Goal: Task Accomplishment & Management: Manage account settings

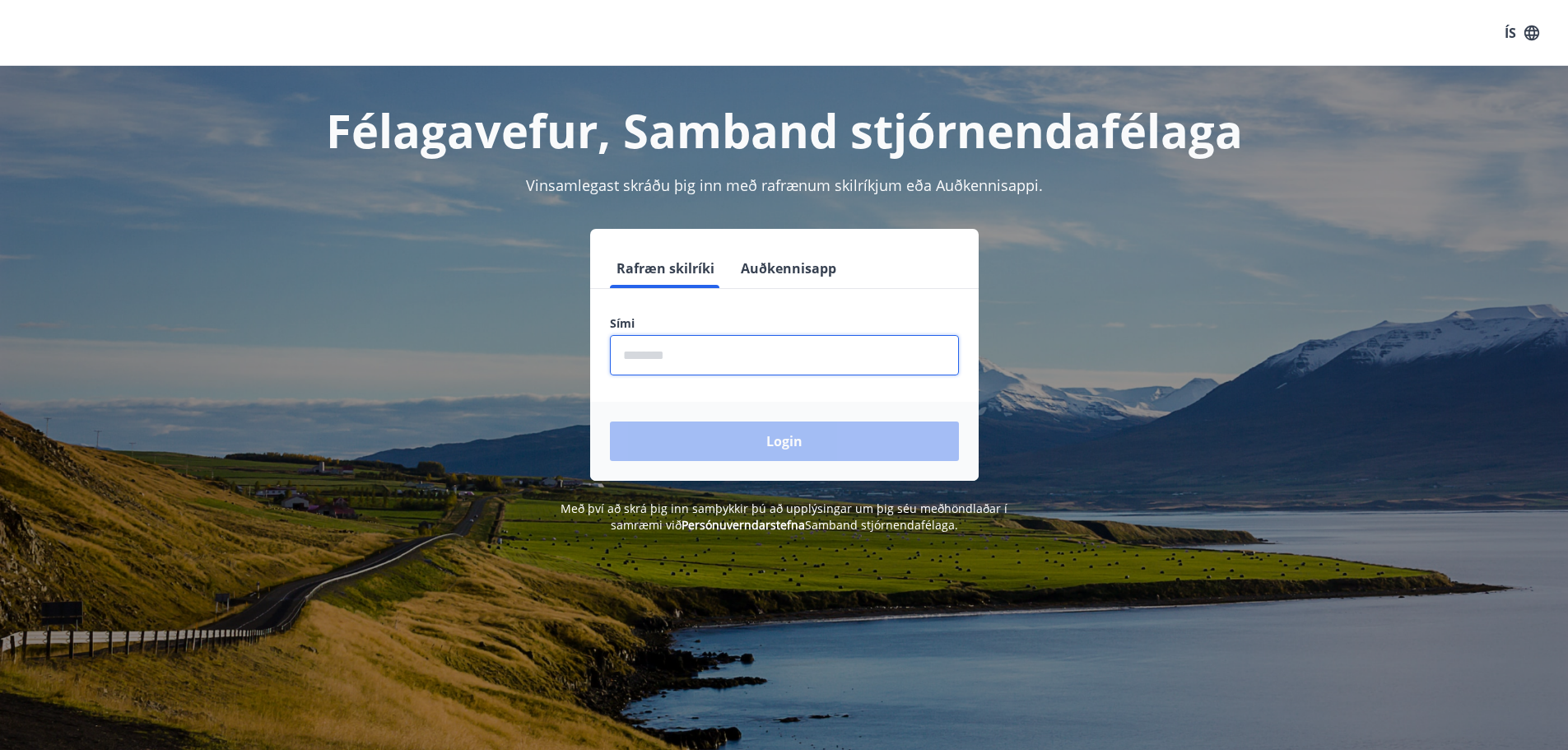
click at [758, 355] on input "phone" at bounding box center [784, 355] width 349 height 41
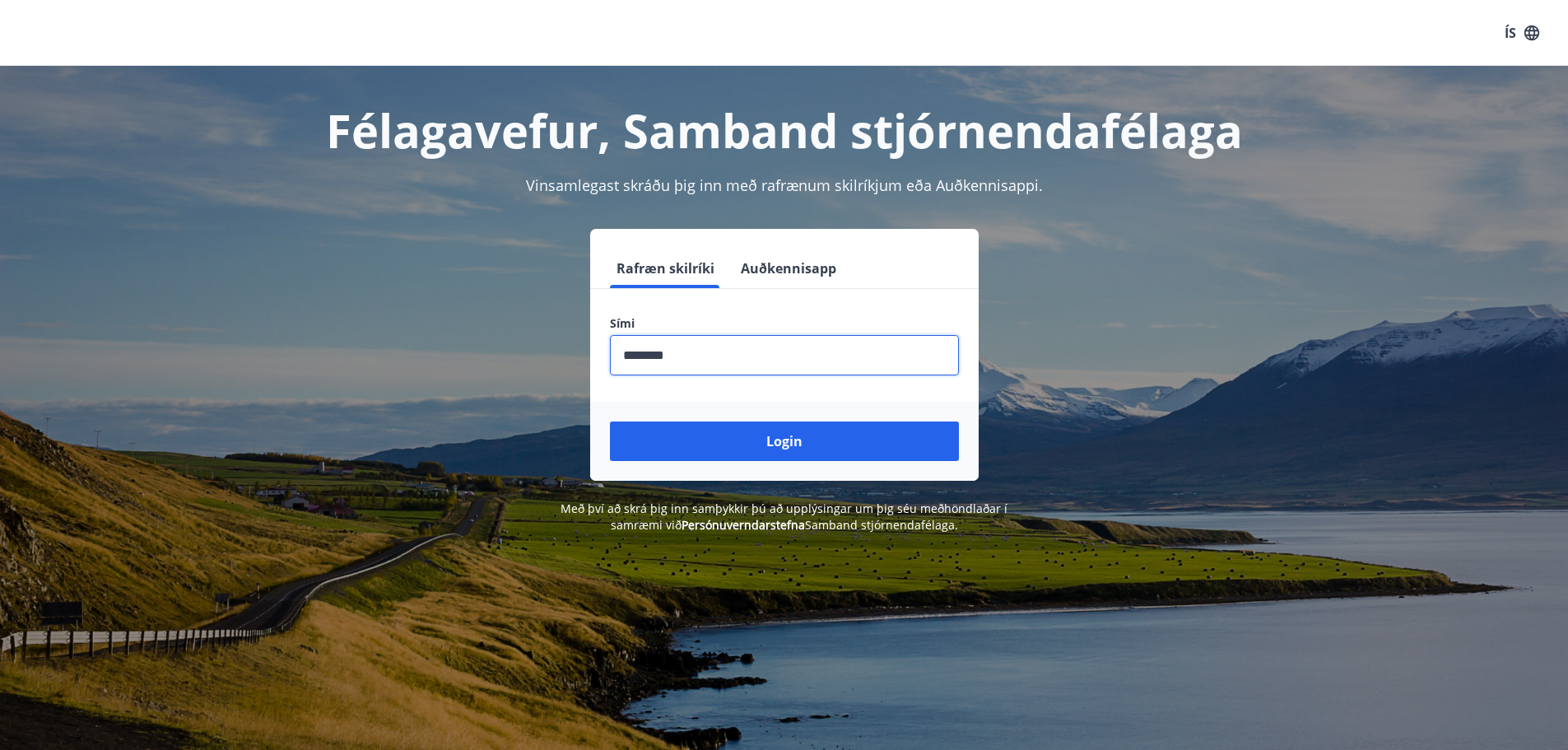
drag, startPoint x: 723, startPoint y: 360, endPoint x: 566, endPoint y: 377, distance: 157.9
click at [566, 377] on div "Rafræn skilríki Auðkennisapp Sími ​ Login" at bounding box center [784, 354] width 1145 height 252
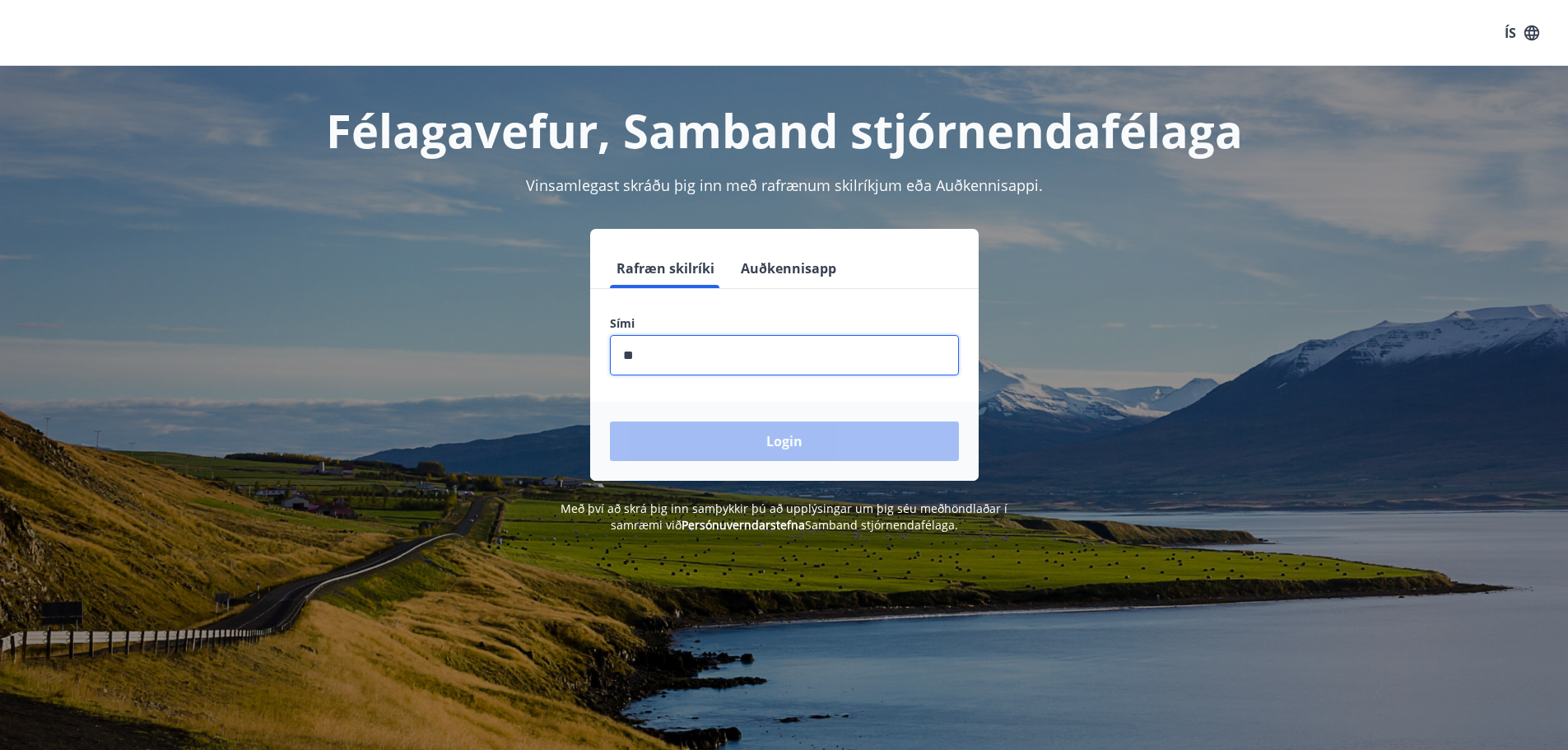
type input "********"
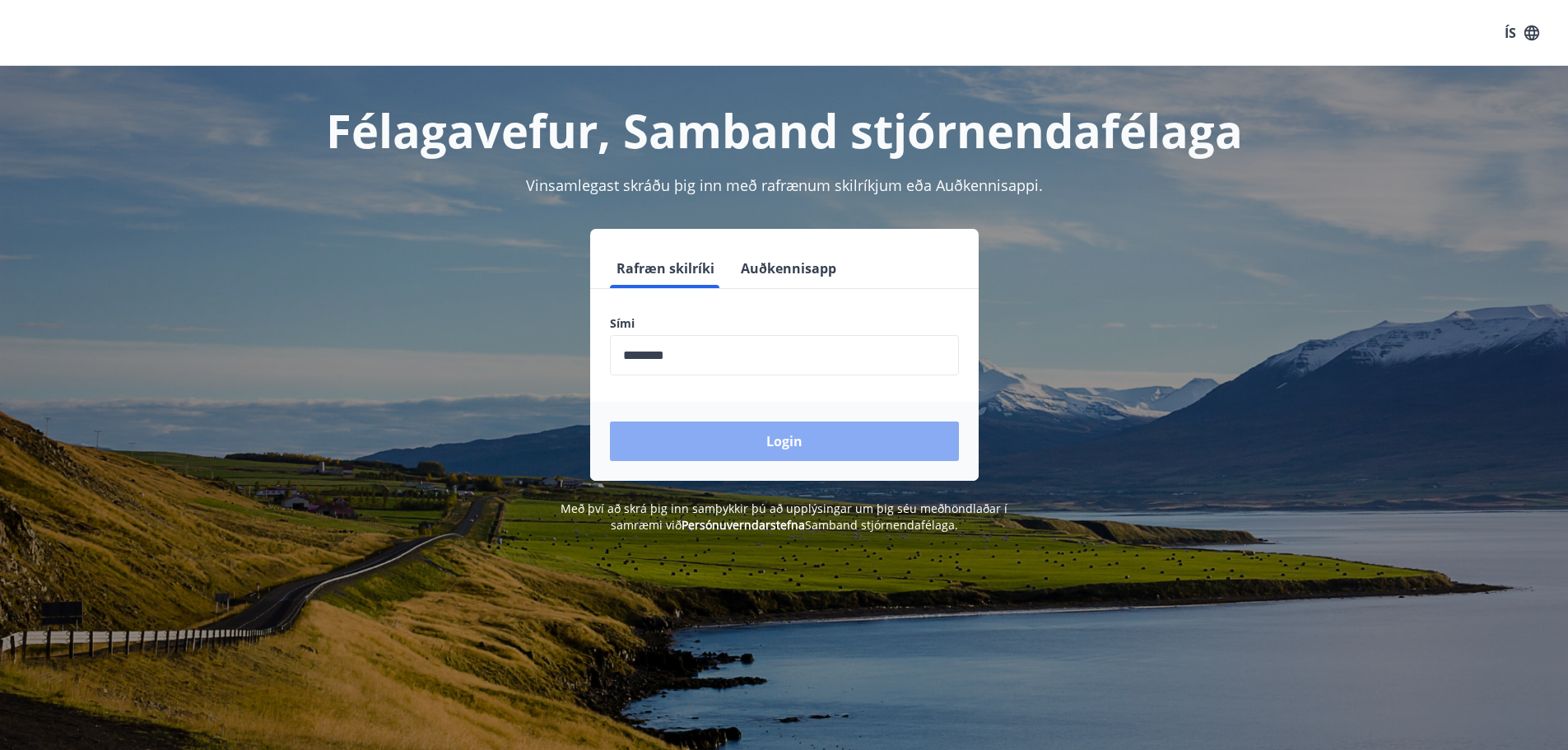
click at [759, 432] on button "Login" at bounding box center [784, 442] width 349 height 40
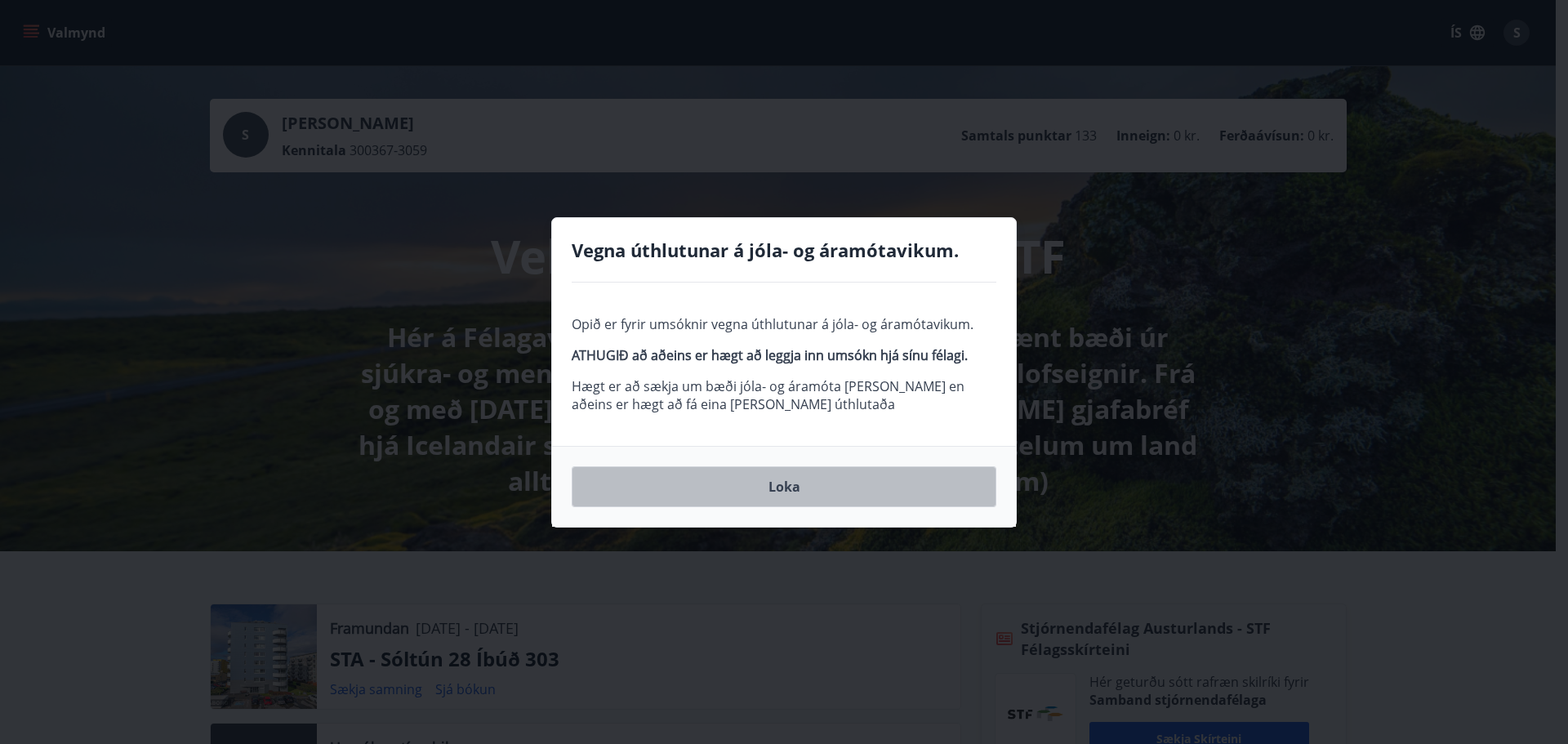
click at [777, 482] on button "Loka" at bounding box center [784, 487] width 425 height 41
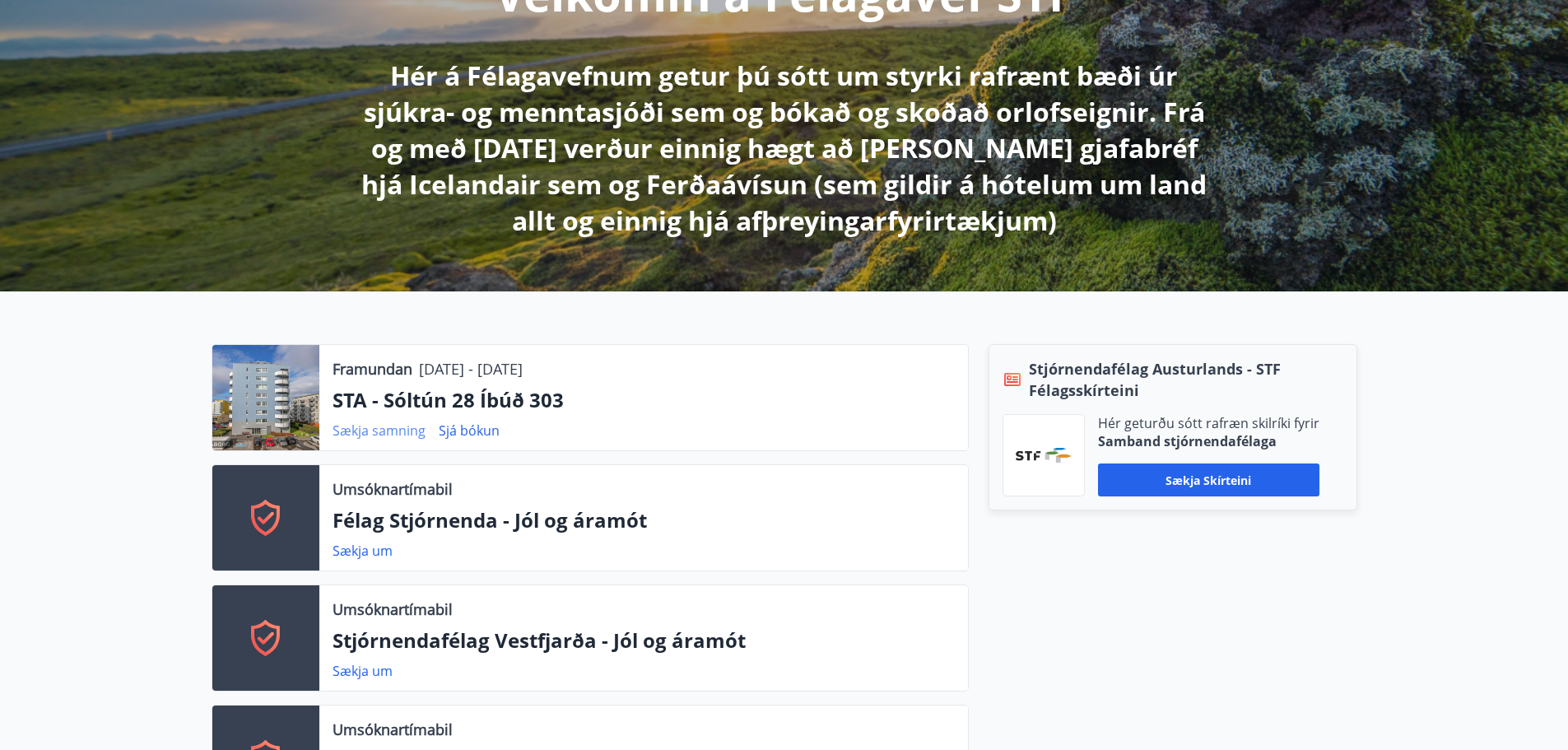
scroll to position [329, 0]
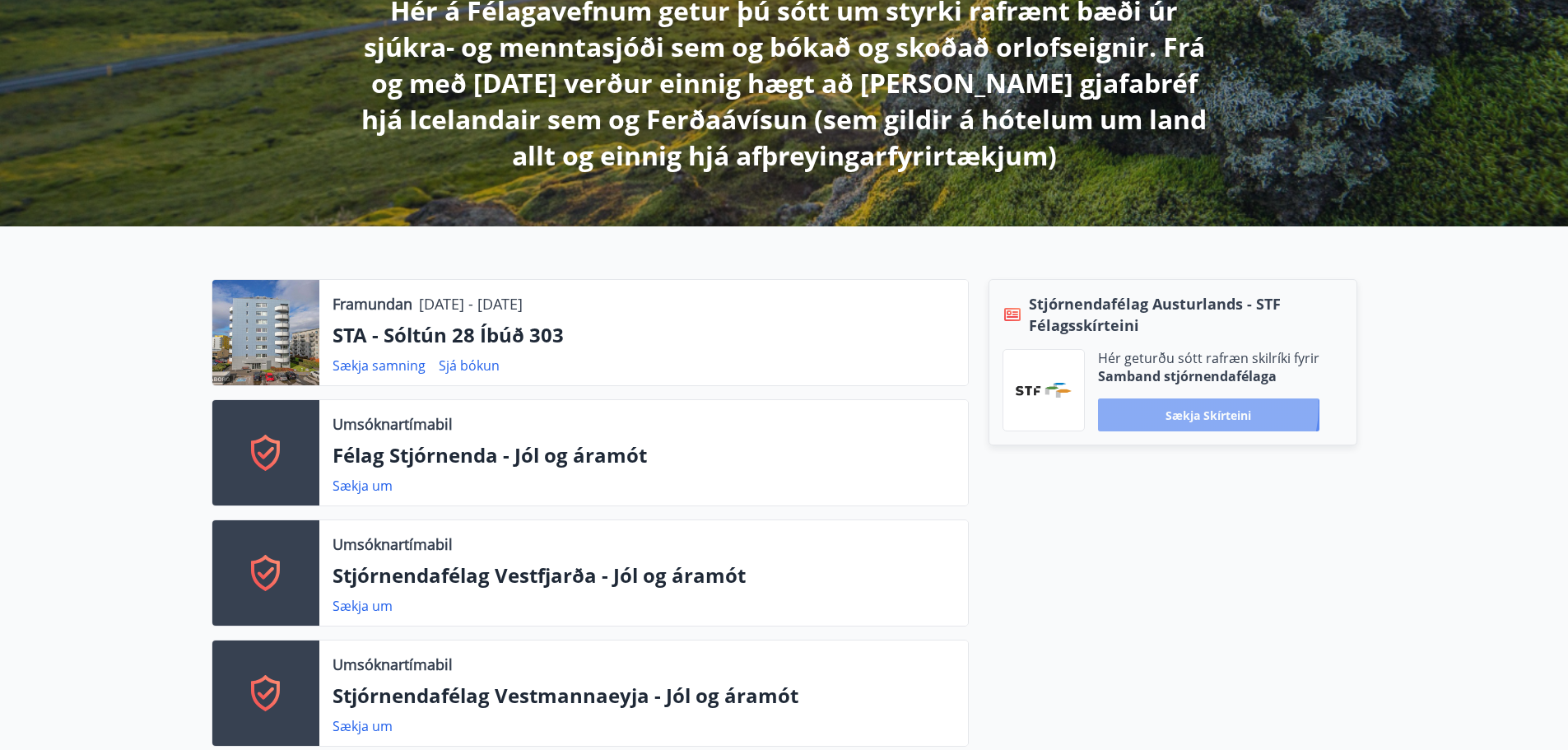
click at [1184, 406] on button "Sækja skírteini" at bounding box center [1208, 414] width 222 height 33
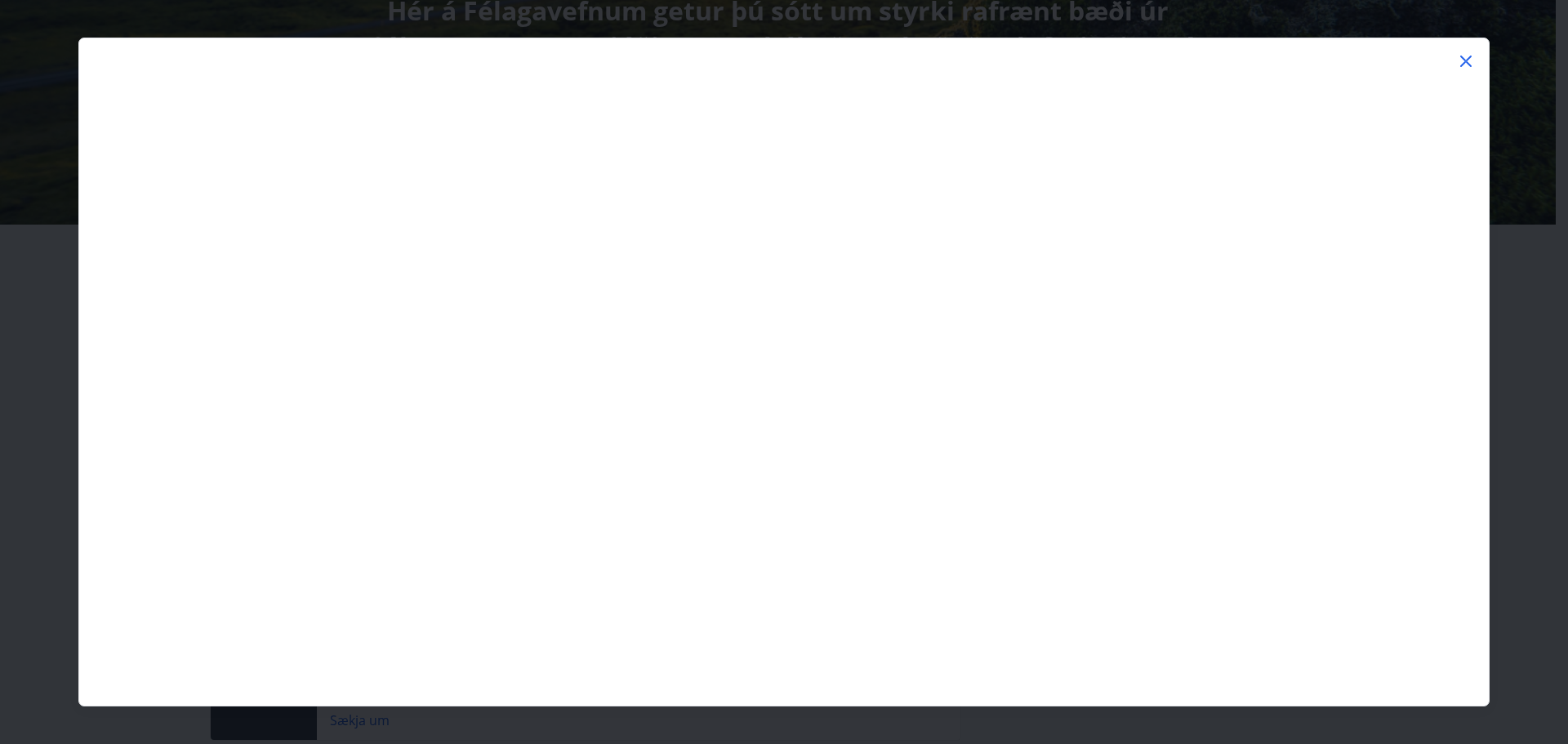
click at [1463, 55] on icon at bounding box center [1465, 61] width 20 height 20
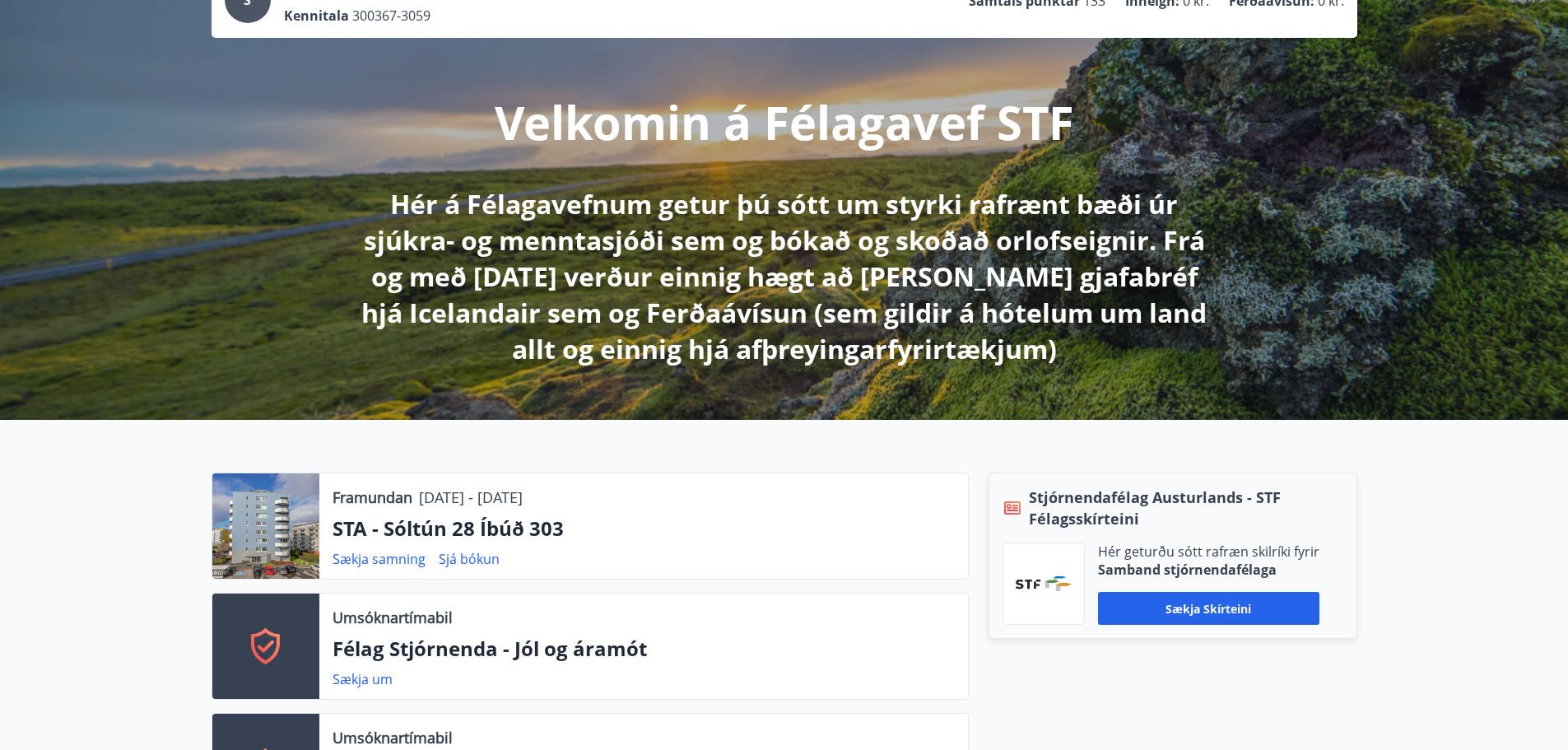
scroll to position [164, 0]
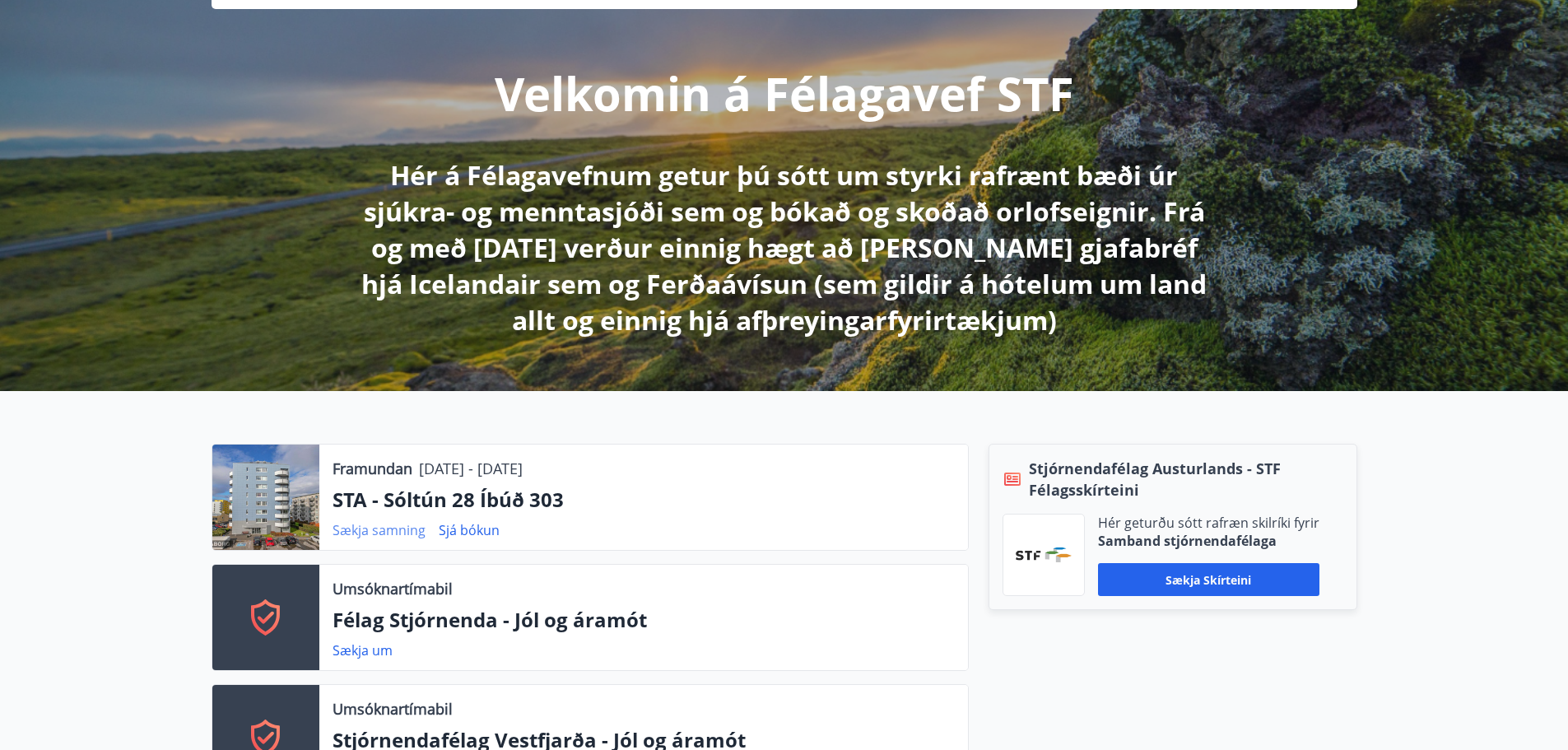
click at [404, 529] on link "Sækja samning" at bounding box center [378, 529] width 93 height 18
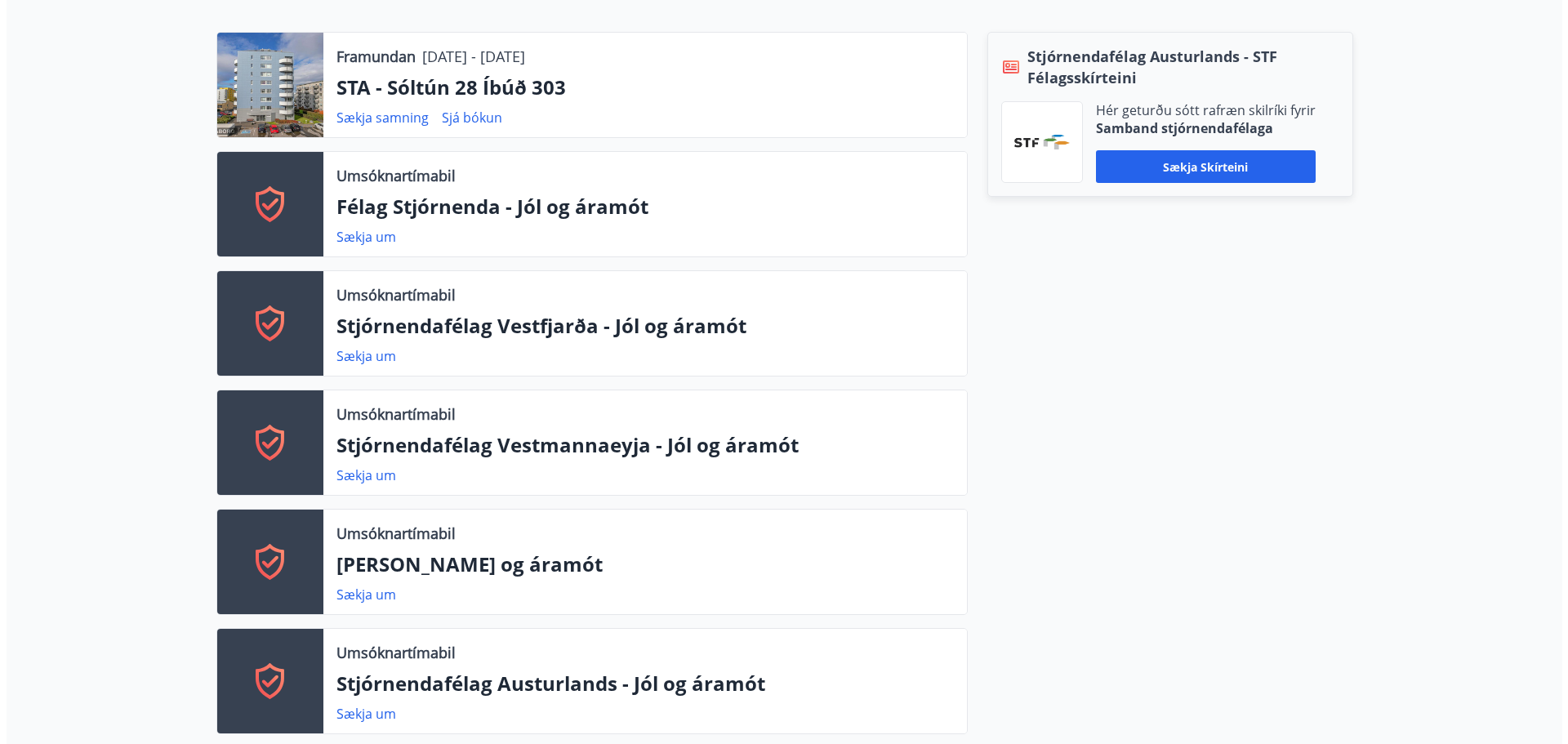
scroll to position [0, 0]
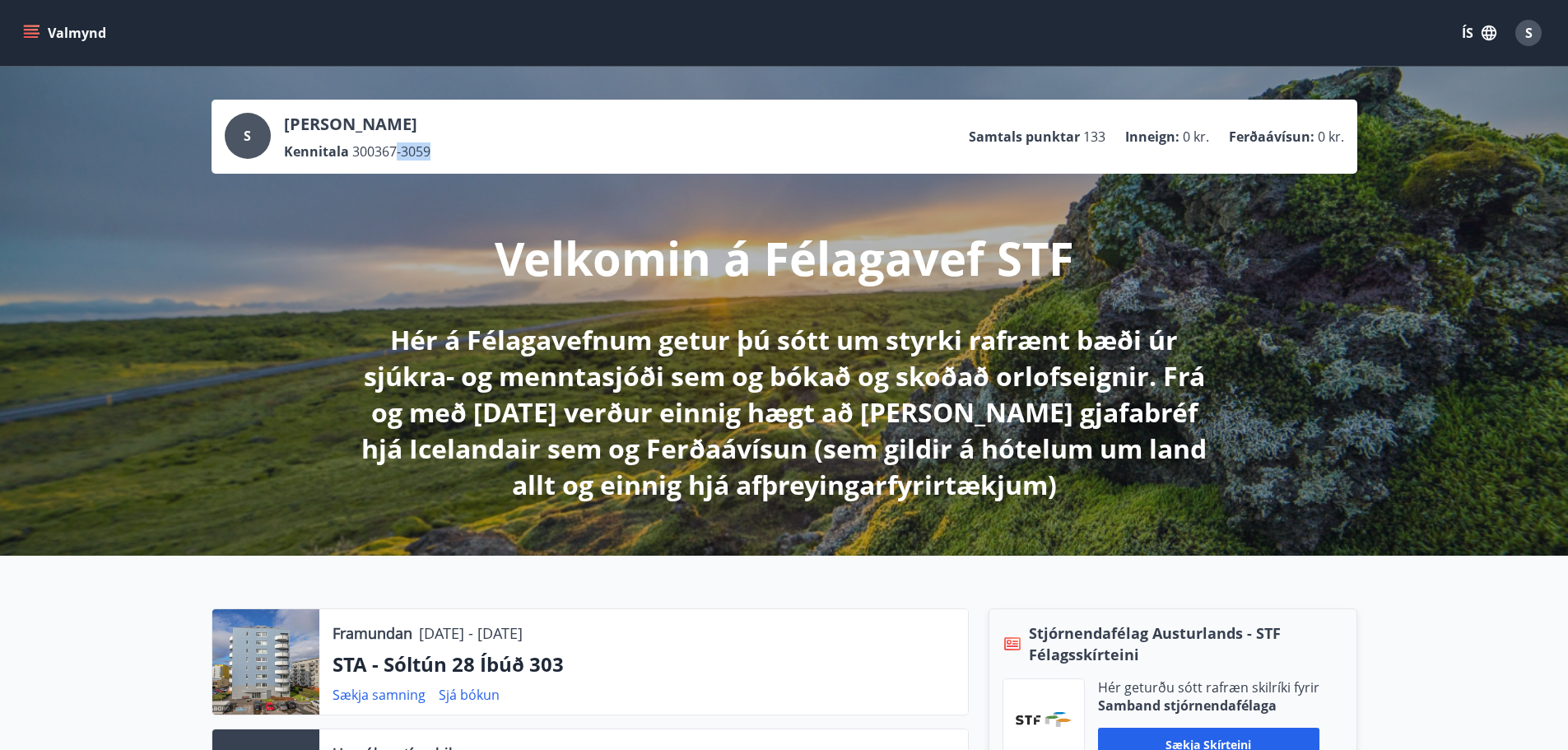
drag, startPoint x: 435, startPoint y: 153, endPoint x: 392, endPoint y: 146, distance: 43.6
click at [392, 146] on div "Kennitala 300367-3059" at bounding box center [357, 151] width 146 height 18
click at [30, 34] on icon "menu" at bounding box center [32, 33] width 18 height 2
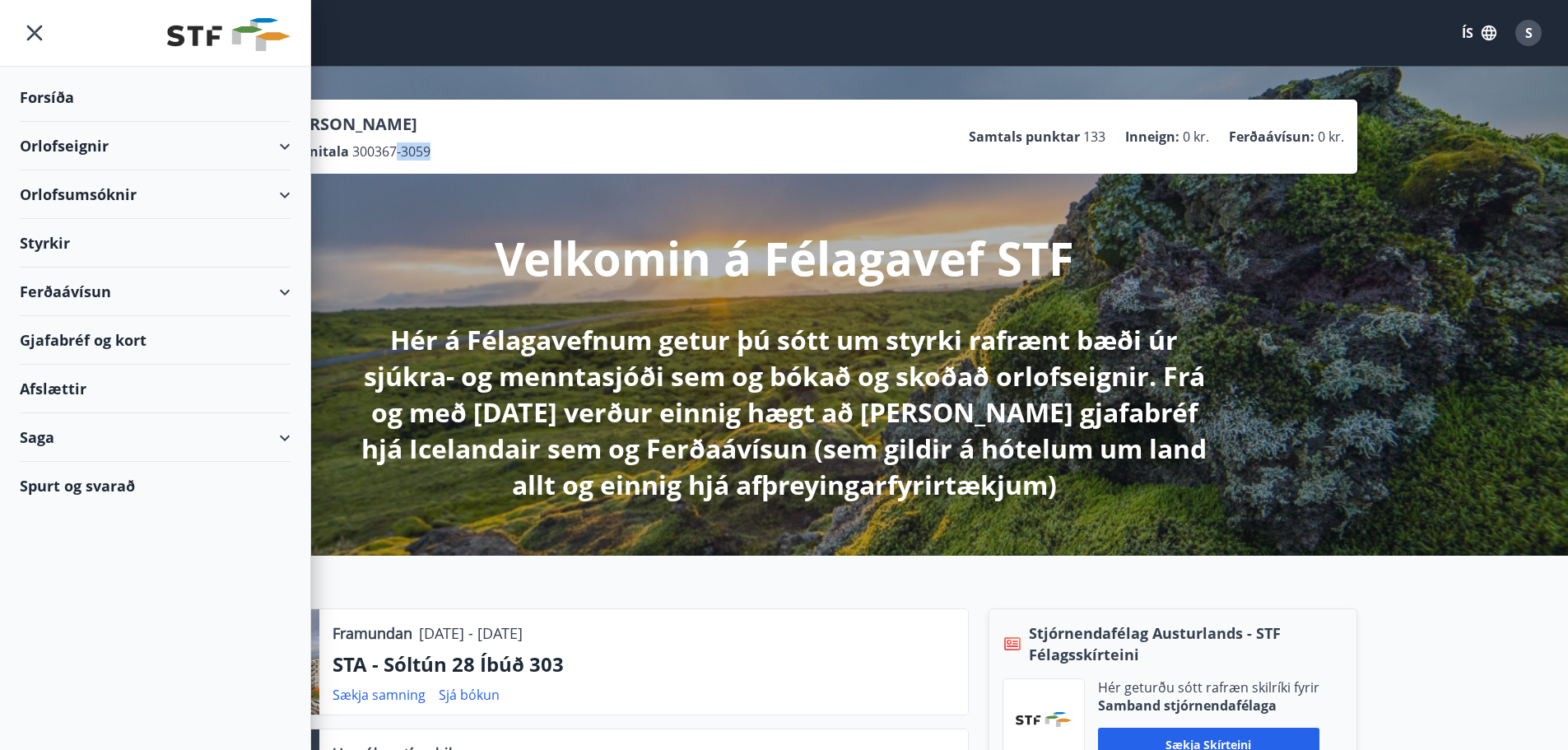
click at [40, 29] on icon "menu" at bounding box center [34, 32] width 29 height 29
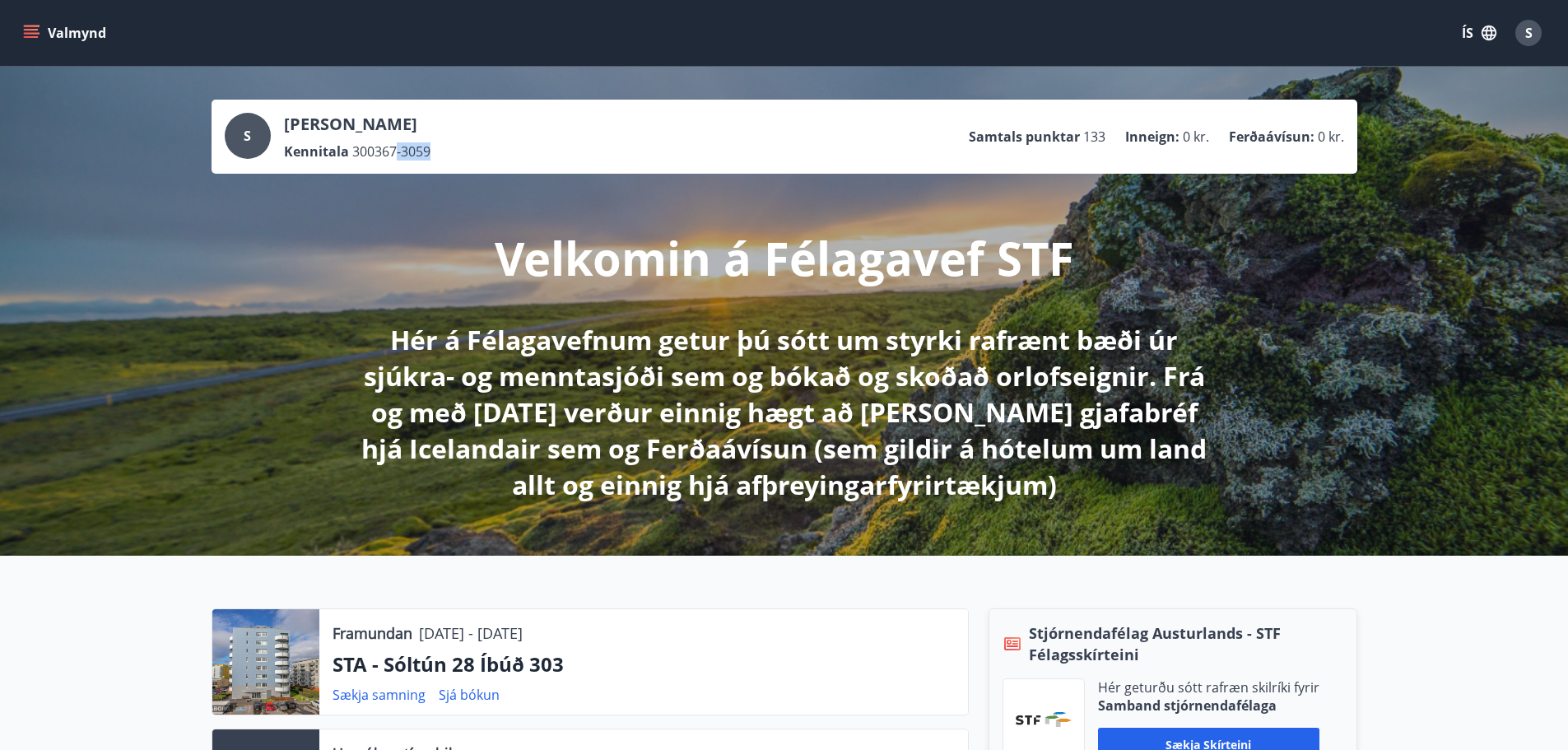
click at [1521, 30] on div "S" at bounding box center [1528, 33] width 26 height 26
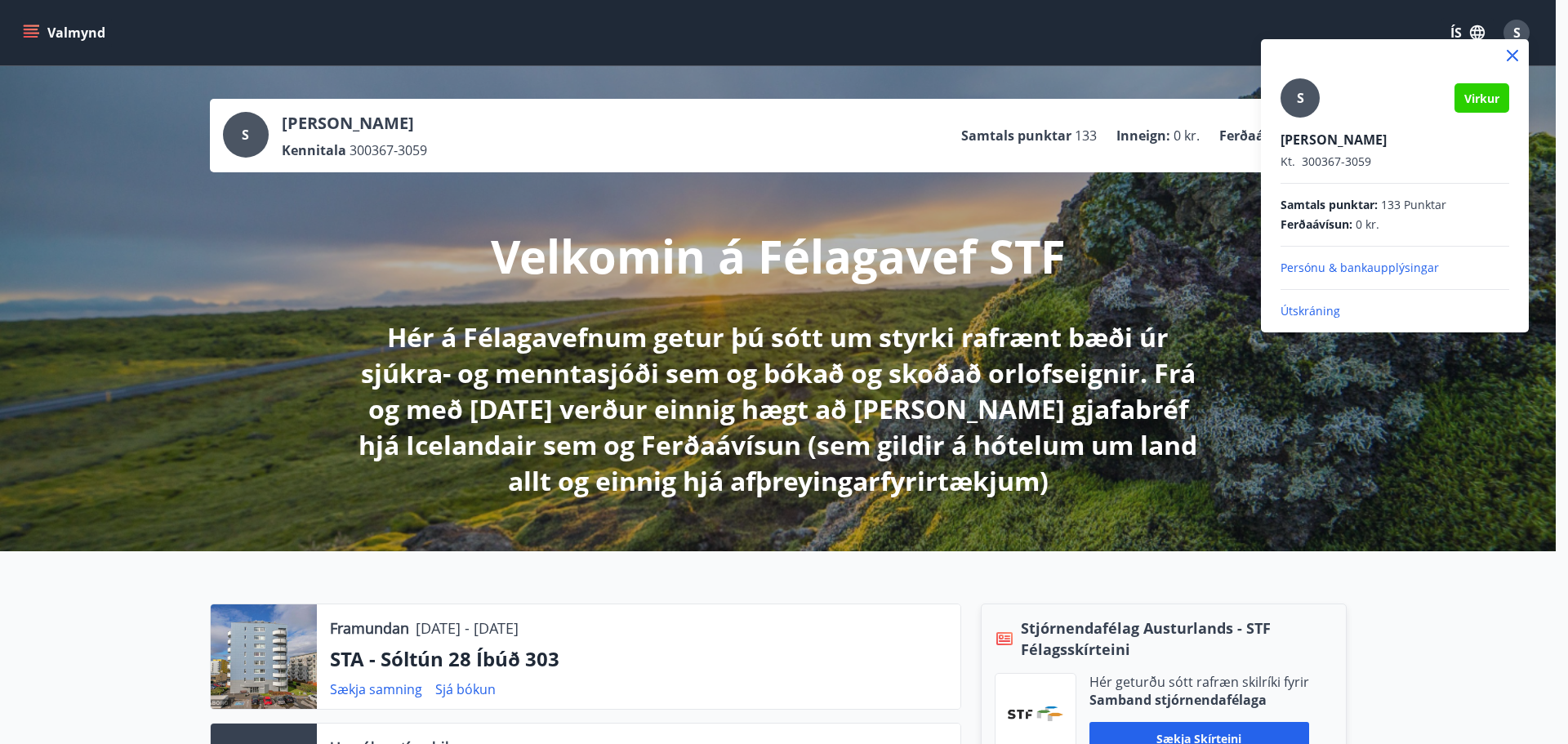
click at [1302, 310] on p "Útskráning" at bounding box center [1395, 311] width 228 height 16
